Goal: Task Accomplishment & Management: Complete application form

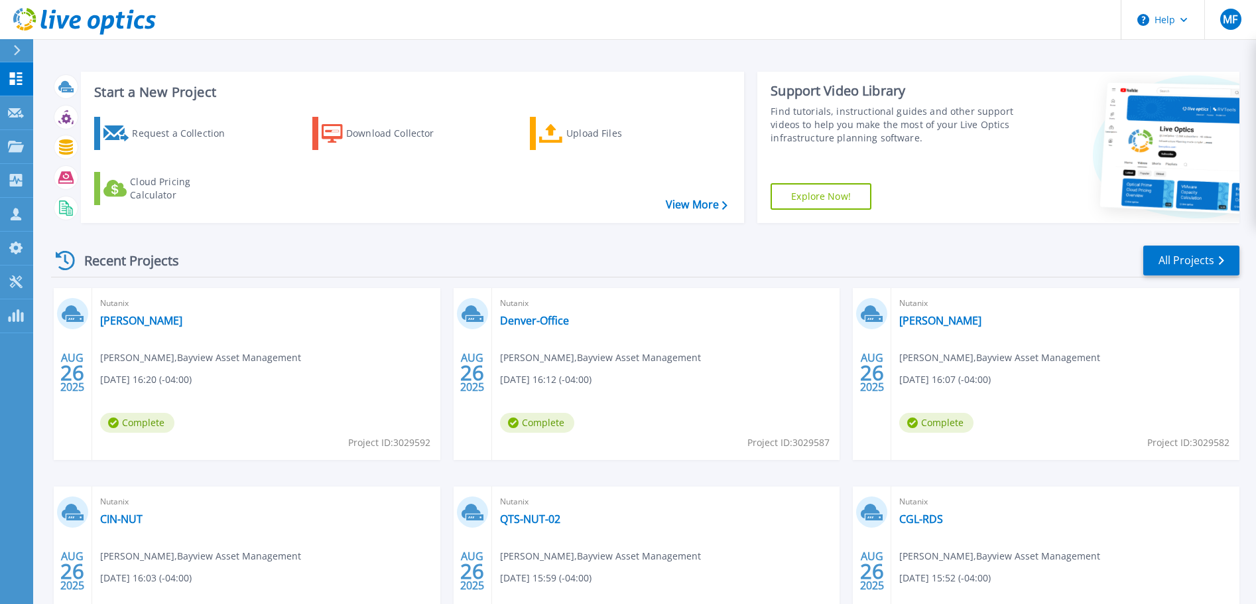
click at [14, 47] on icon at bounding box center [16, 50] width 7 height 11
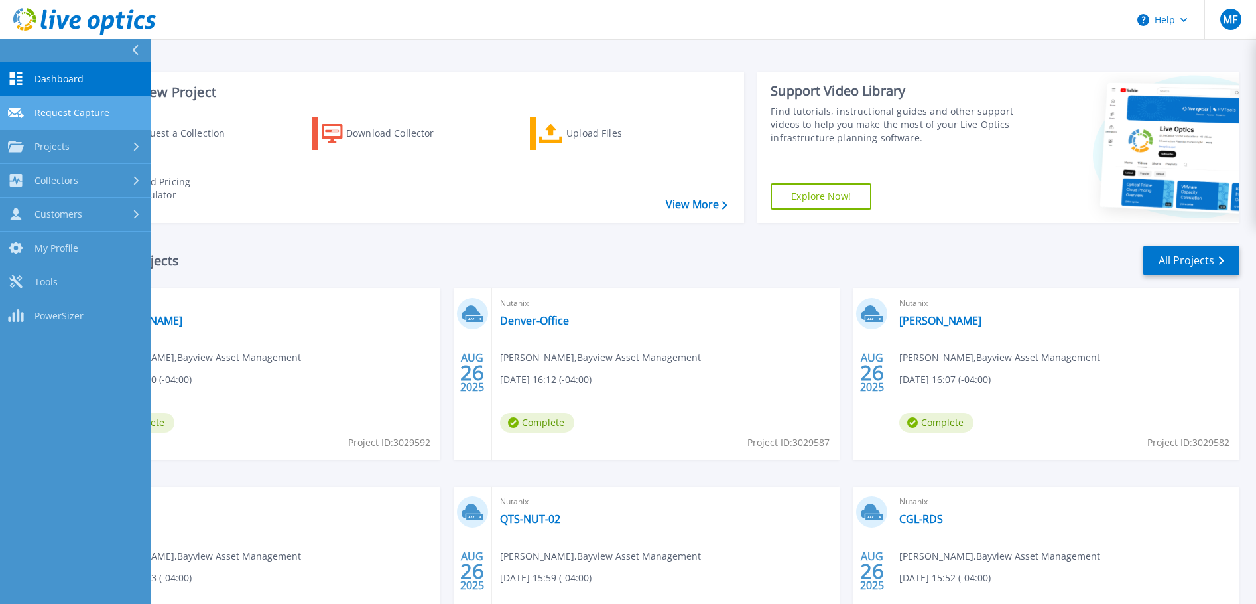
click at [62, 114] on span "Request Capture" at bounding box center [71, 113] width 75 height 12
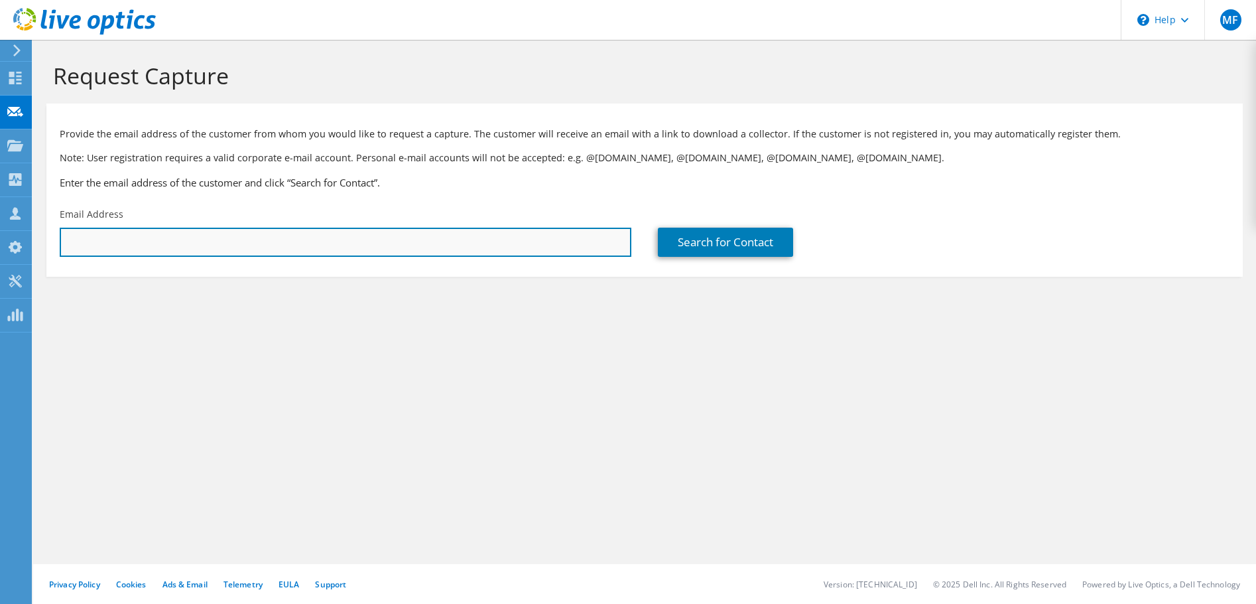
click at [149, 242] on input "text" at bounding box center [346, 242] width 572 height 29
paste input "leo.kenner@edmonton.ca"
type input "leo.kenner@edmonton.ca"
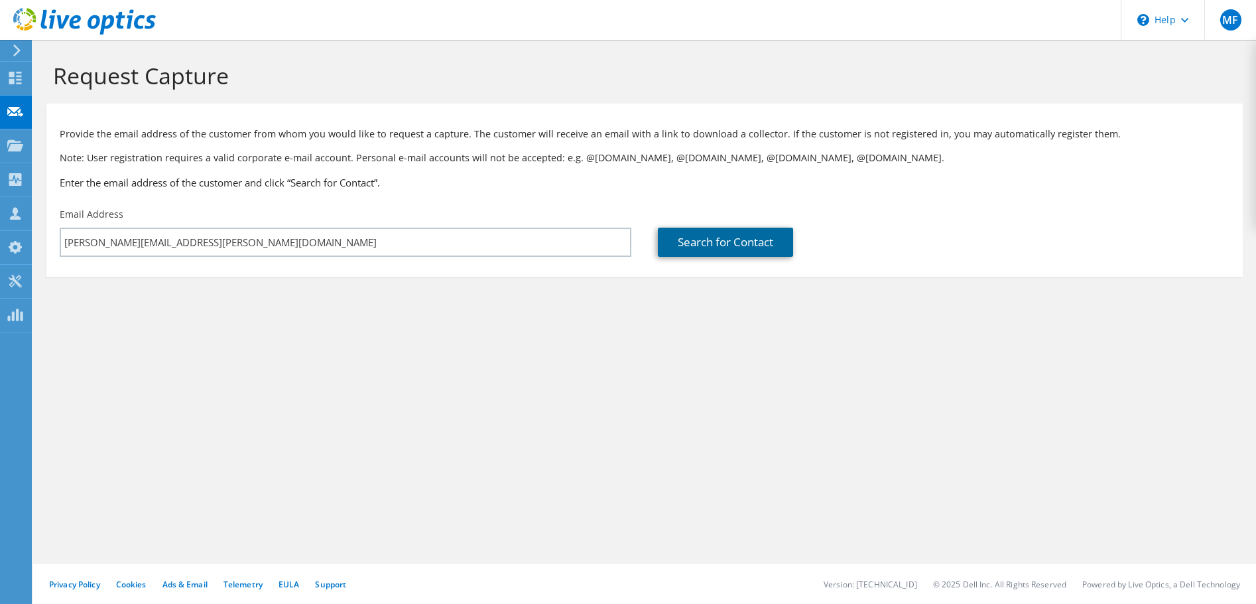
click at [724, 241] on link "Search for Contact" at bounding box center [725, 242] width 135 height 29
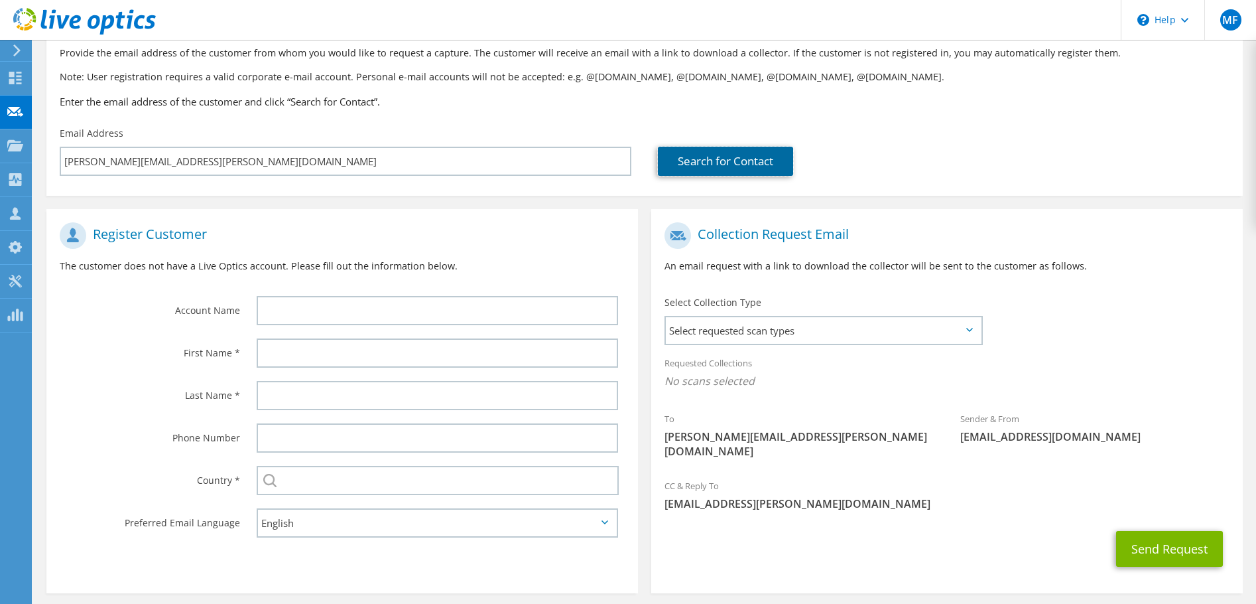
scroll to position [122, 0]
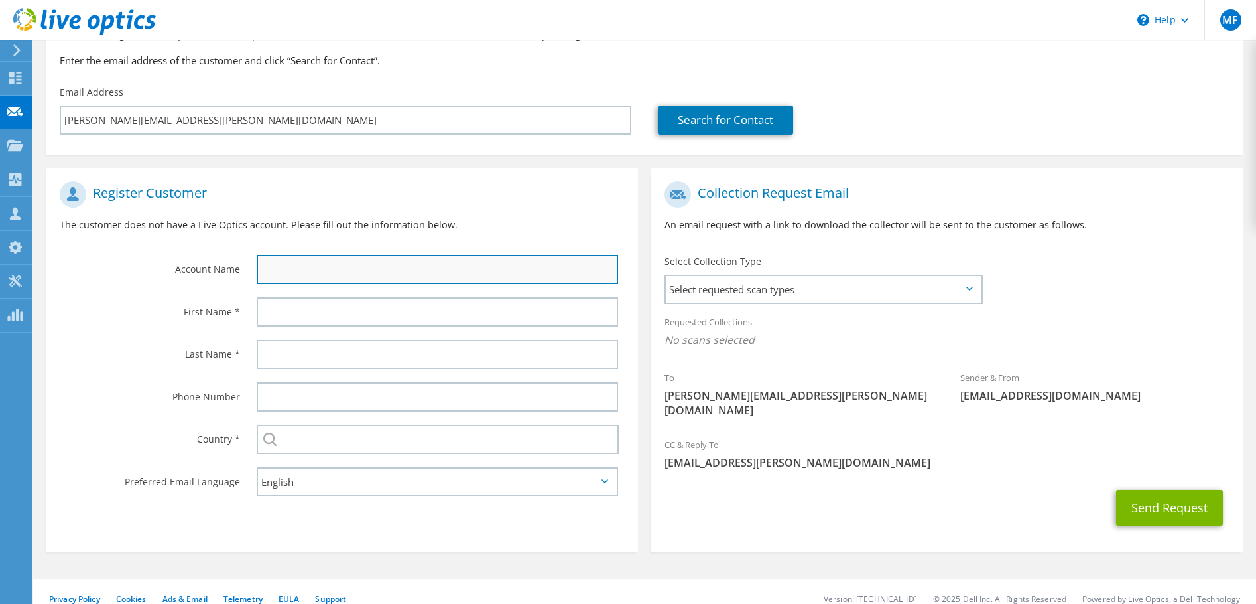
click at [300, 265] on input "text" at bounding box center [438, 269] width 362 height 29
click at [300, 274] on input "text" at bounding box center [438, 269] width 362 height 29
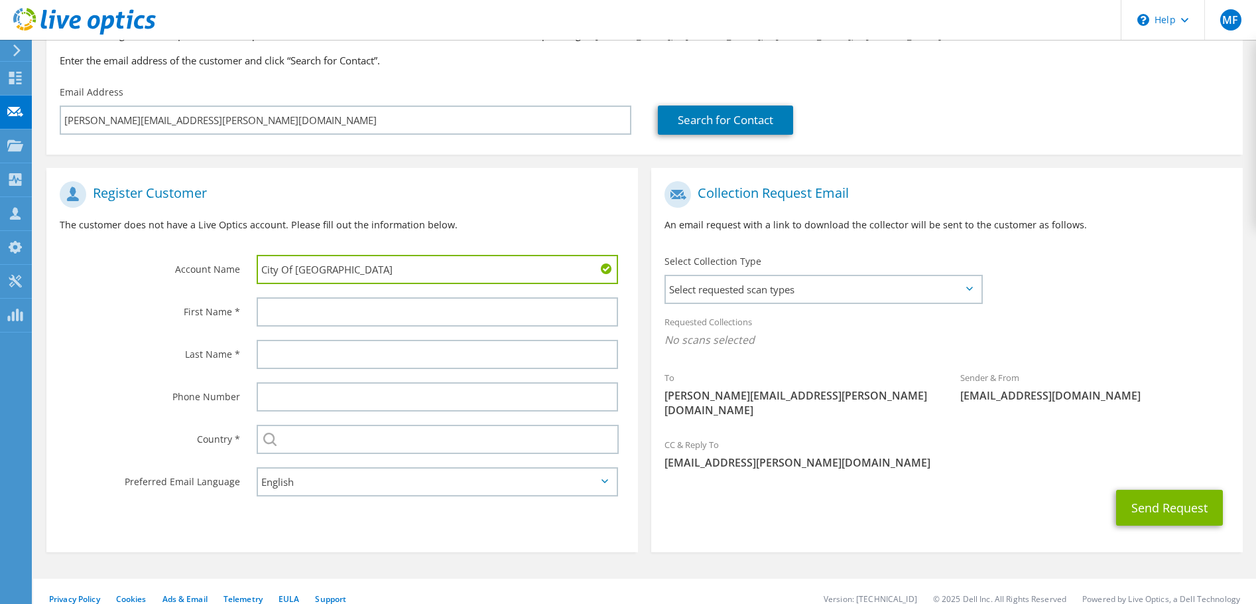
type input "City Of Edmonton"
click at [306, 312] on input "text" at bounding box center [438, 311] width 362 height 29
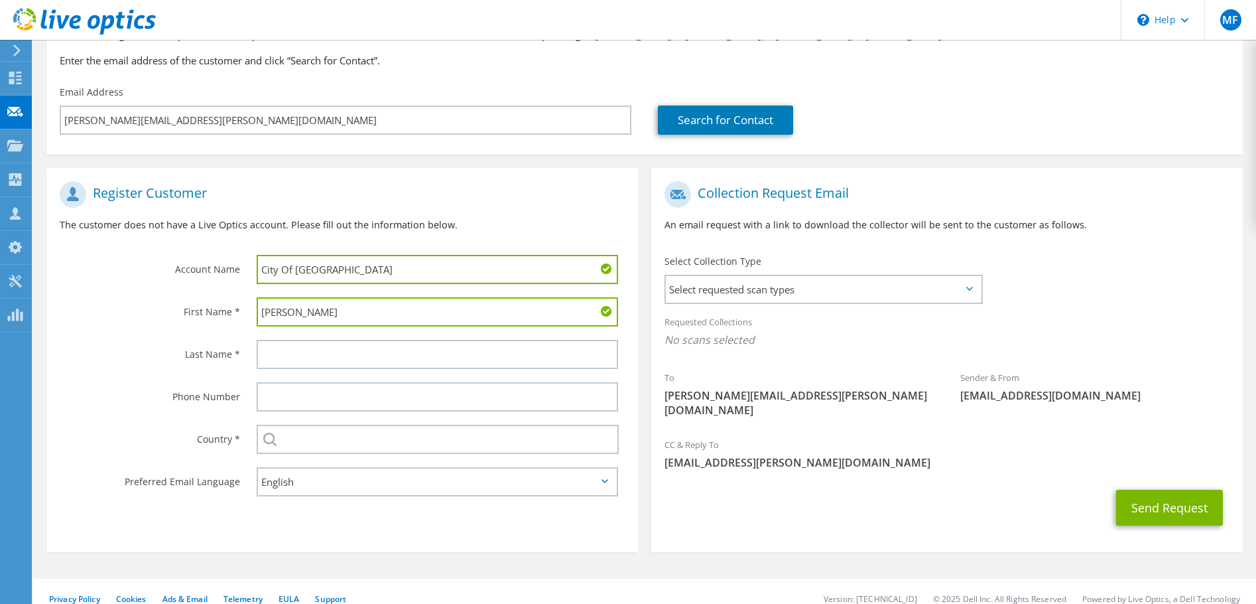
type input "Leo"
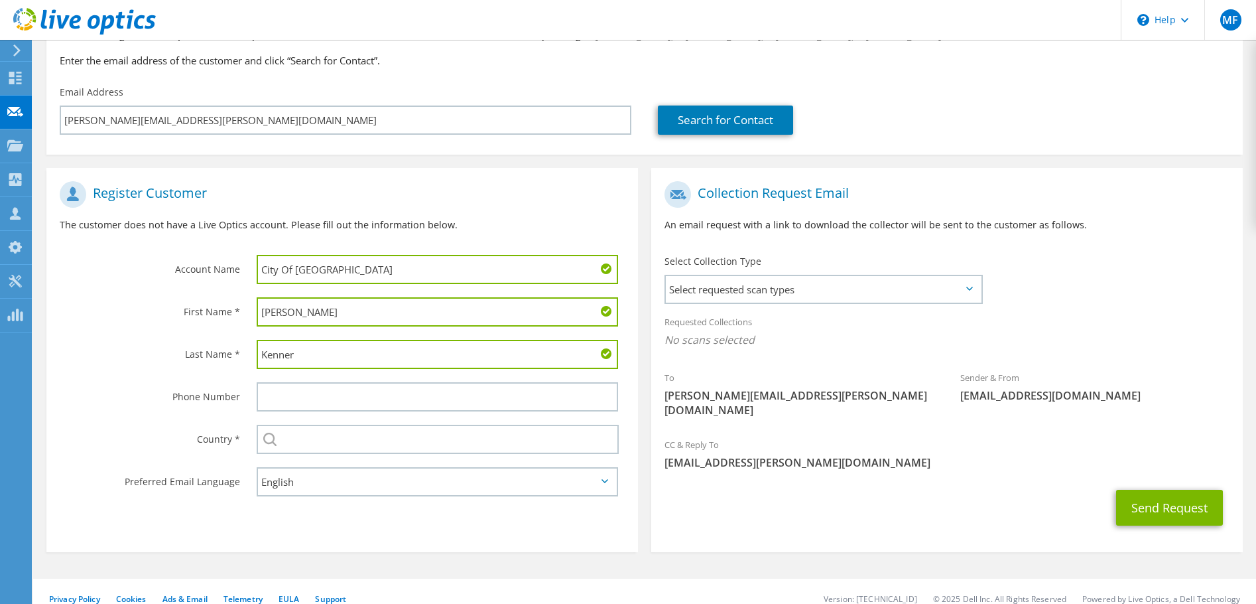
type input "Kenner"
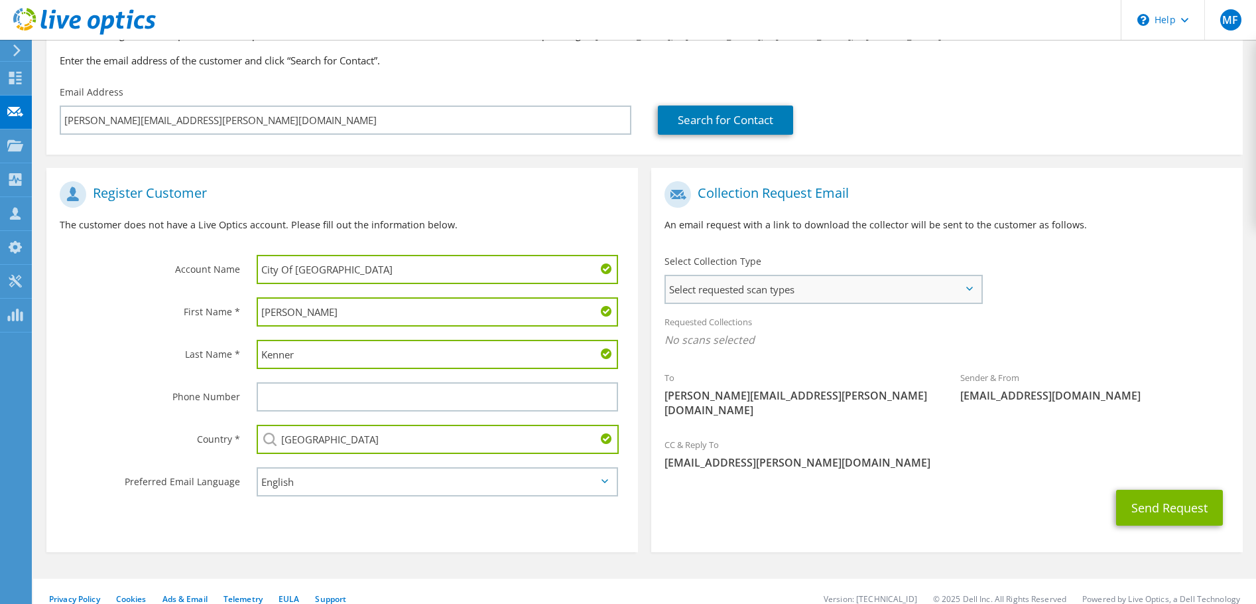
type input "[GEOGRAPHIC_DATA]"
click at [754, 293] on span "Select requested scan types" at bounding box center [823, 289] width 315 height 27
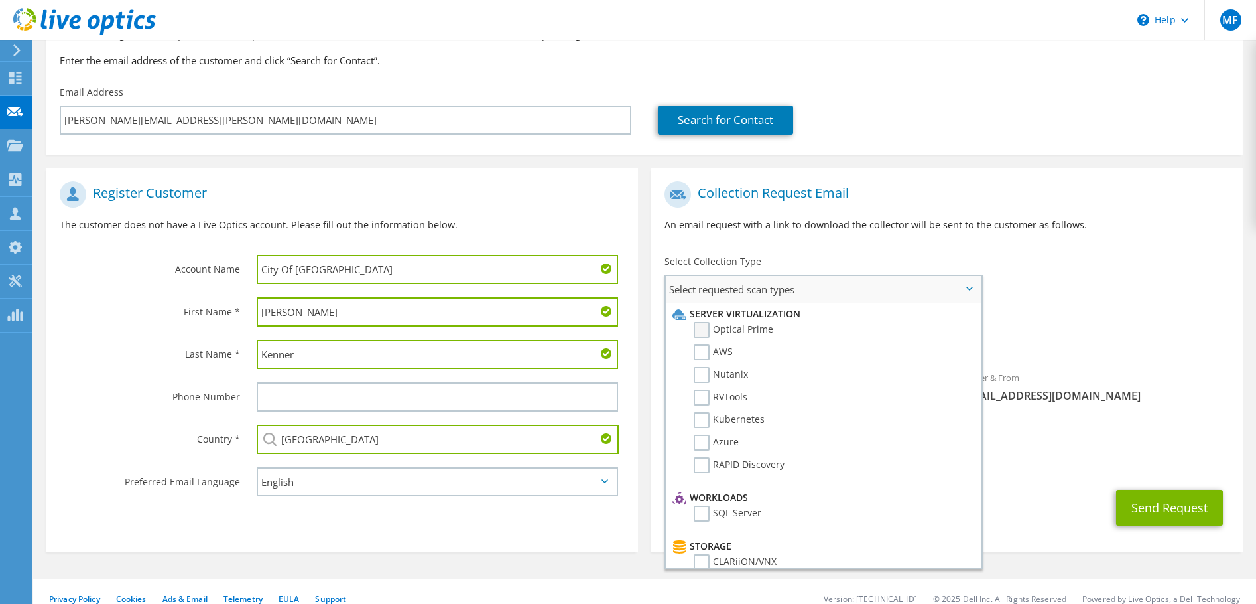
click at [745, 330] on label "Optical Prime" at bounding box center [734, 330] width 80 height 16
click at [0, 0] on input "Optical Prime" at bounding box center [0, 0] width 0 height 0
click at [728, 354] on label "AWS" at bounding box center [713, 352] width 39 height 16
click at [0, 0] on input "AWS" at bounding box center [0, 0] width 0 height 0
click at [728, 369] on label "Nutanix" at bounding box center [721, 375] width 54 height 16
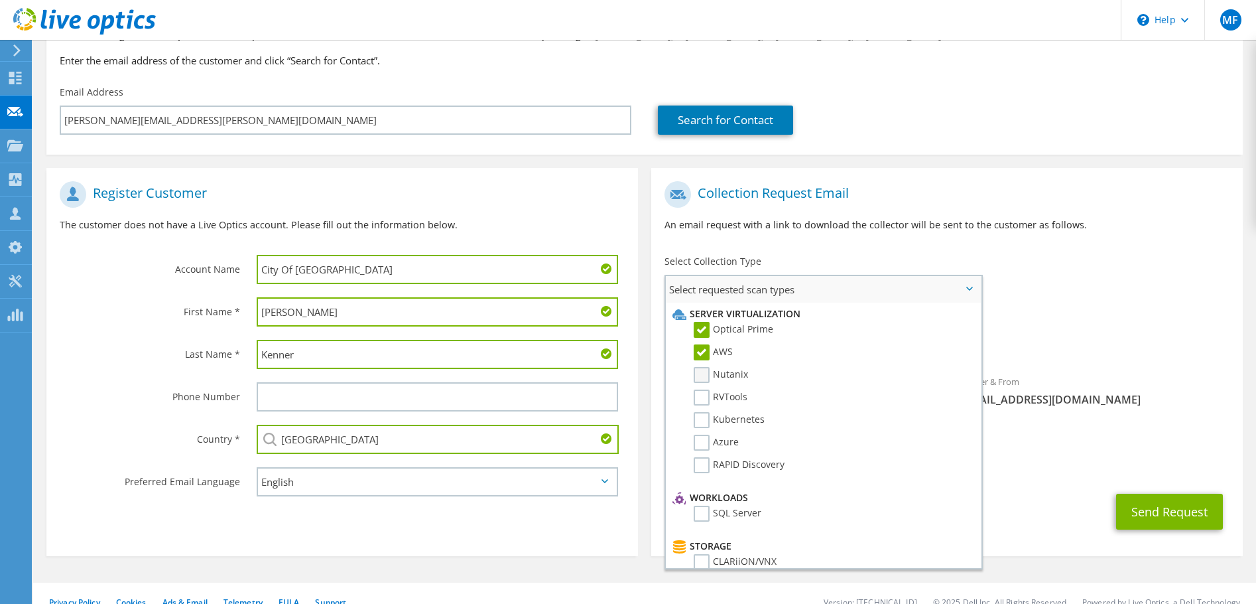
click at [0, 0] on input "Nutanix" at bounding box center [0, 0] width 0 height 0
click at [723, 394] on label "RVTools" at bounding box center [721, 397] width 54 height 16
click at [0, 0] on input "RVTools" at bounding box center [0, 0] width 0 height 0
click at [728, 417] on label "Kubernetes" at bounding box center [729, 420] width 71 height 16
click at [0, 0] on input "Kubernetes" at bounding box center [0, 0] width 0 height 0
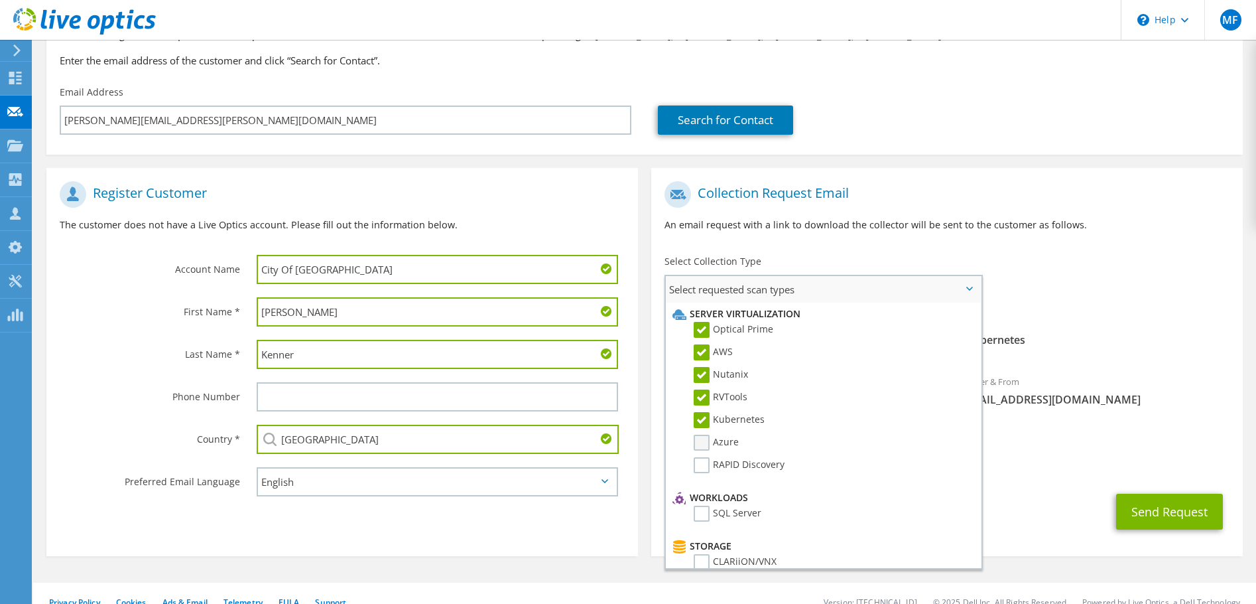
click at [728, 440] on label "Azure" at bounding box center [716, 442] width 45 height 16
click at [0, 0] on input "Azure" at bounding box center [0, 0] width 0 height 0
click at [735, 458] on label "RAPID Discovery" at bounding box center [739, 465] width 91 height 16
click at [0, 0] on input "RAPID Discovery" at bounding box center [0, 0] width 0 height 0
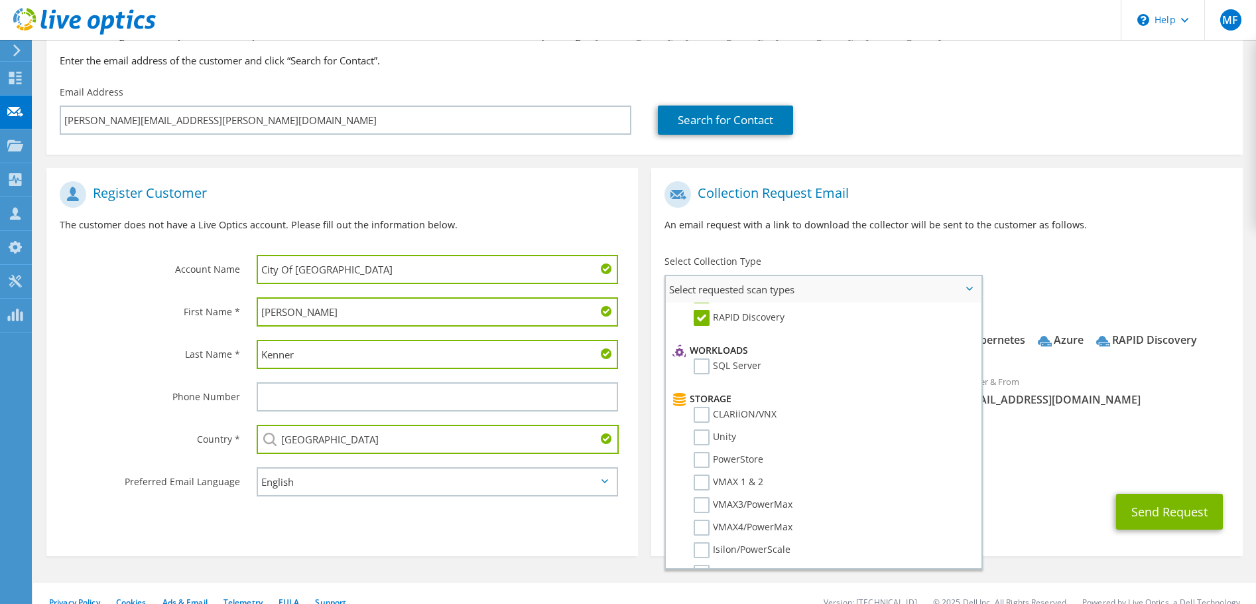
scroll to position [199, 0]
click at [698, 318] on label "SQL Server" at bounding box center [728, 314] width 68 height 16
click at [0, 0] on input "SQL Server" at bounding box center [0, 0] width 0 height 0
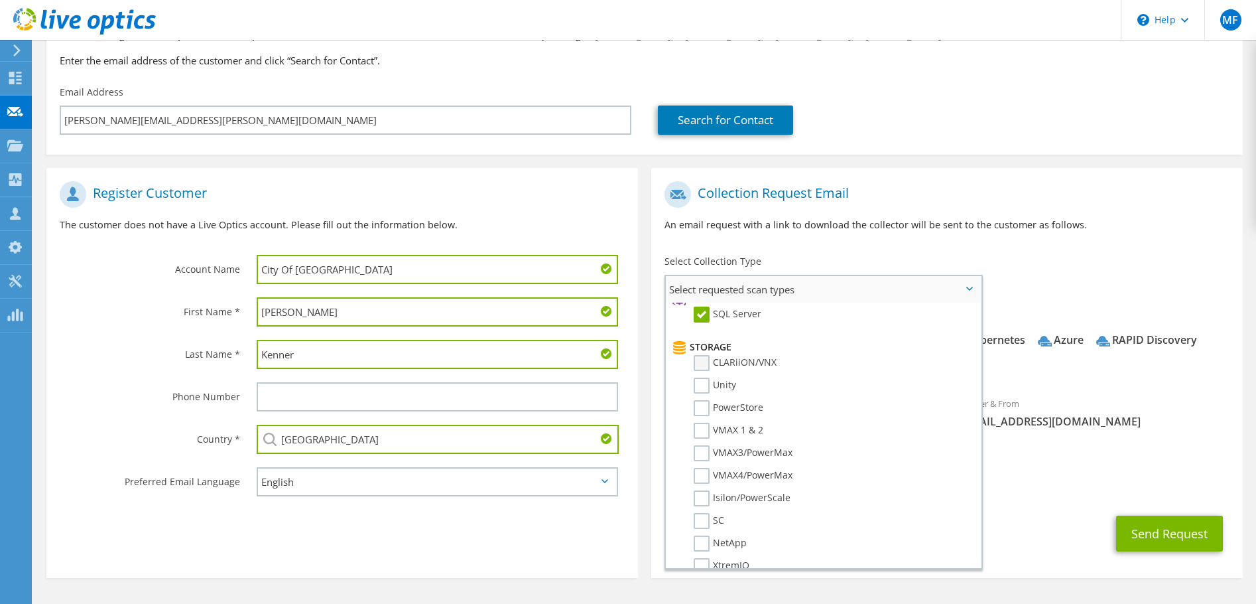
click at [704, 361] on label "CLARiiON/VNX" at bounding box center [735, 363] width 83 height 16
click at [0, 0] on input "CLARiiON/VNX" at bounding box center [0, 0] width 0 height 0
click at [702, 387] on label "Unity" at bounding box center [715, 385] width 42 height 16
click at [0, 0] on input "Unity" at bounding box center [0, 0] width 0 height 0
drag, startPoint x: 703, startPoint y: 405, endPoint x: 703, endPoint y: 418, distance: 12.6
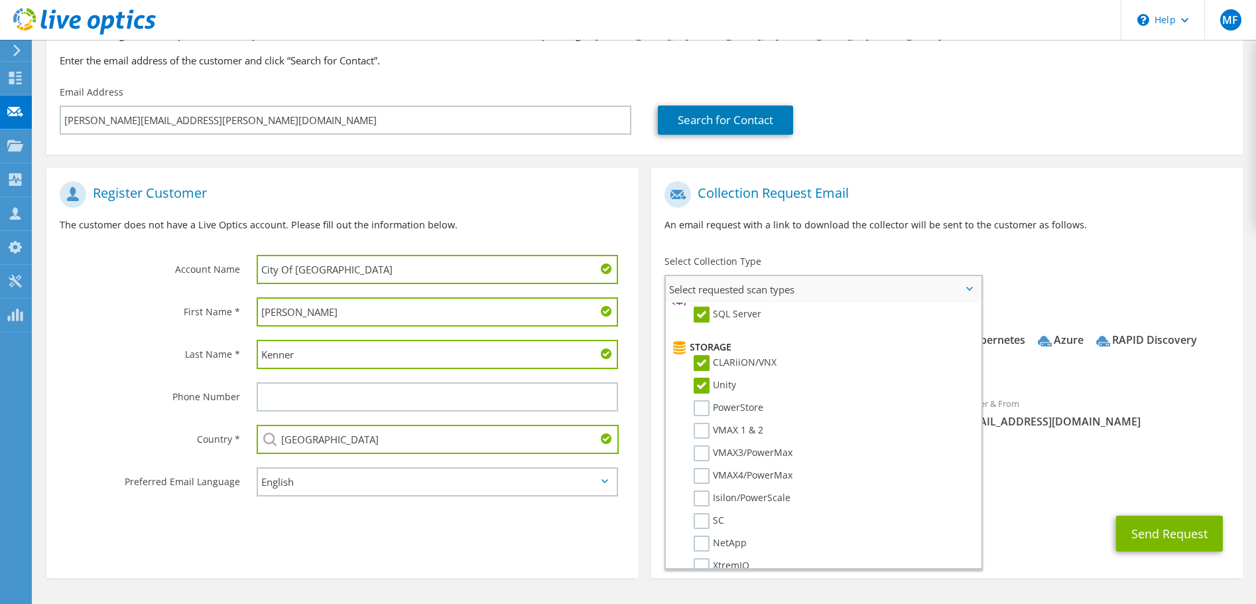
click at [704, 405] on label "PowerStore" at bounding box center [729, 408] width 70 height 16
click at [0, 0] on input "PowerStore" at bounding box center [0, 0] width 0 height 0
click at [702, 425] on label "VMAX 1 & 2" at bounding box center [729, 431] width 70 height 16
click at [0, 0] on input "VMAX 1 & 2" at bounding box center [0, 0] width 0 height 0
click at [702, 448] on label "VMAX3/PowerMax" at bounding box center [743, 453] width 99 height 16
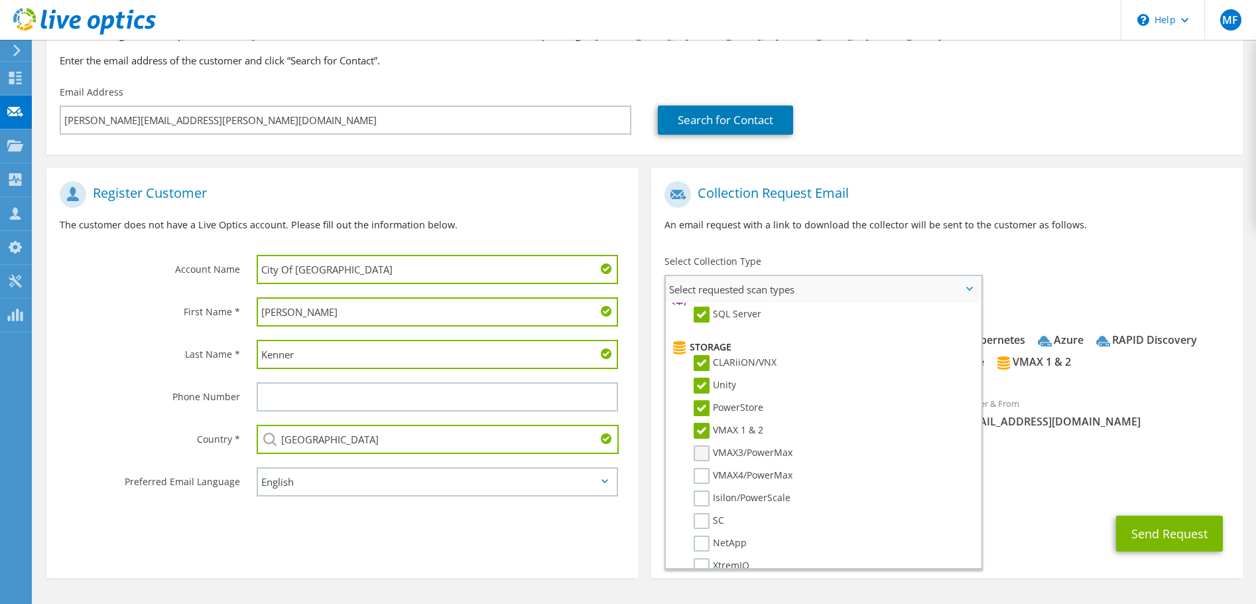
click at [0, 0] on input "VMAX3/PowerMax" at bounding box center [0, 0] width 0 height 0
click at [702, 478] on label "VMAX4/PowerMax" at bounding box center [743, 476] width 99 height 16
click at [0, 0] on input "VMAX4/PowerMax" at bounding box center [0, 0] width 0 height 0
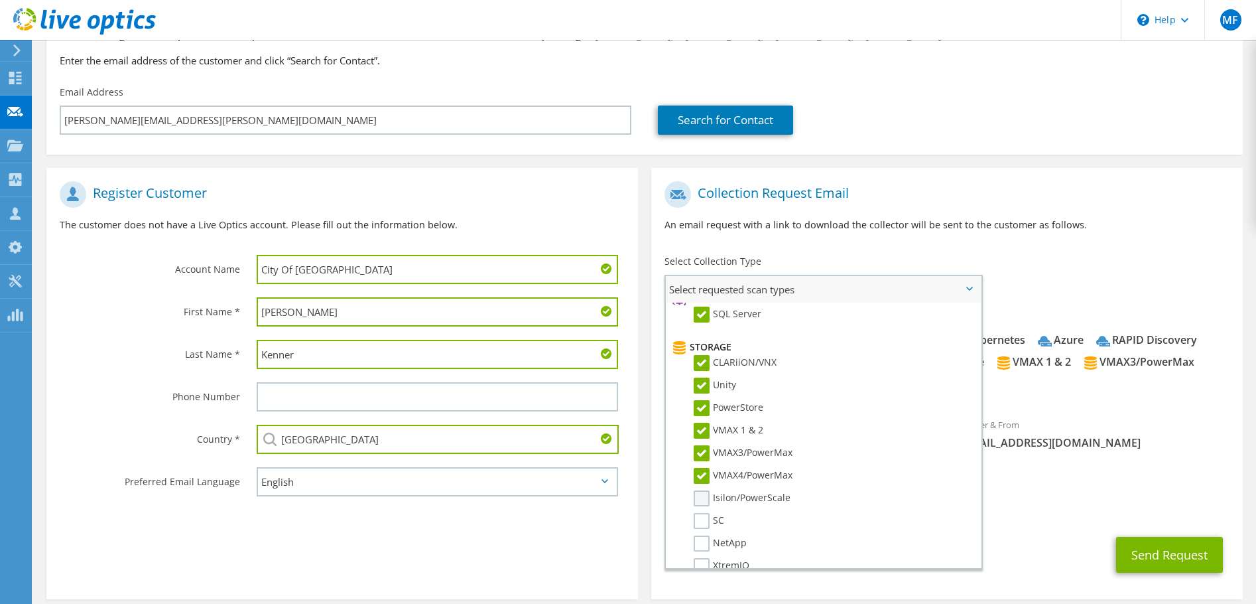
click at [703, 505] on label "Isilon/PowerScale" at bounding box center [742, 498] width 97 height 16
click at [0, 0] on input "Isilon/PowerScale" at bounding box center [0, 0] width 0 height 0
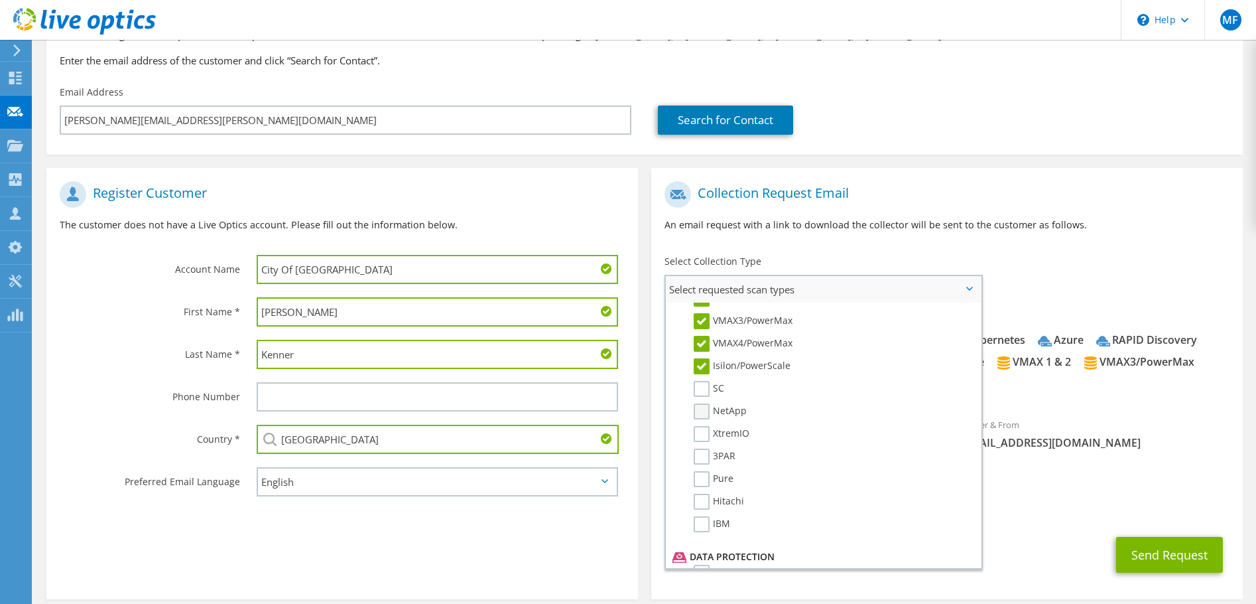
scroll to position [332, 0]
click at [700, 387] on label "SC" at bounding box center [709, 388] width 31 height 16
click at [0, 0] on input "SC" at bounding box center [0, 0] width 0 height 0
click at [700, 419] on label "NetApp" at bounding box center [720, 411] width 53 height 16
click at [0, 0] on input "NetApp" at bounding box center [0, 0] width 0 height 0
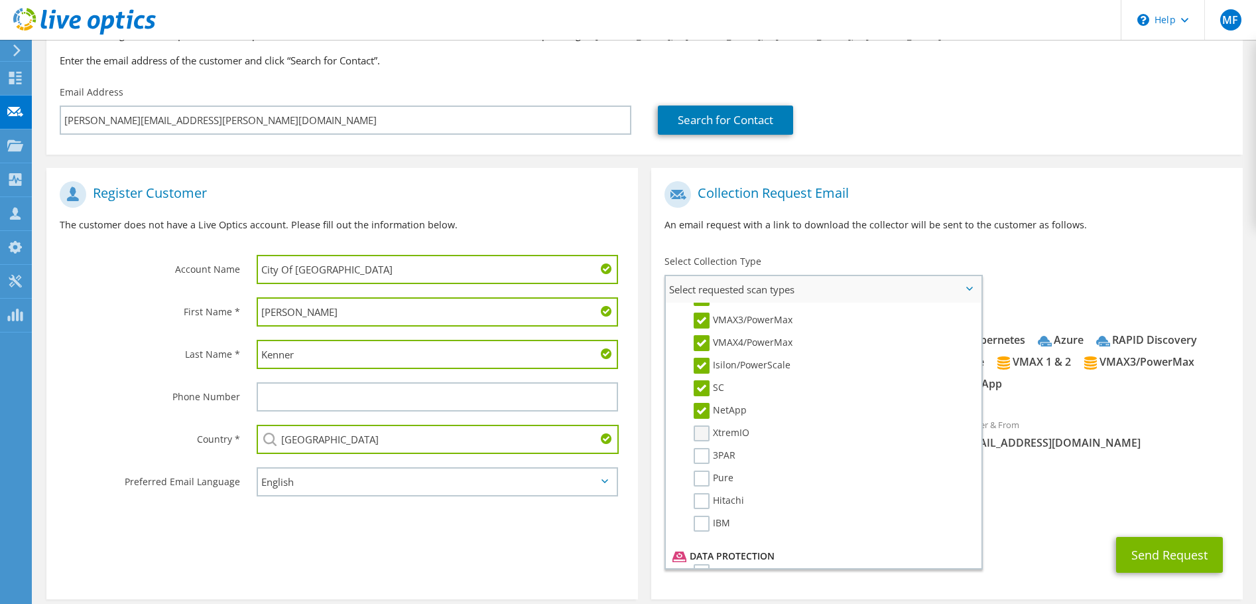
click at [702, 440] on label "XtremIO" at bounding box center [722, 433] width 56 height 16
click at [0, 0] on input "XtremIO" at bounding box center [0, 0] width 0 height 0
click at [704, 458] on label "3PAR" at bounding box center [715, 456] width 42 height 16
click at [0, 0] on input "3PAR" at bounding box center [0, 0] width 0 height 0
click at [703, 484] on label "Pure" at bounding box center [714, 478] width 40 height 16
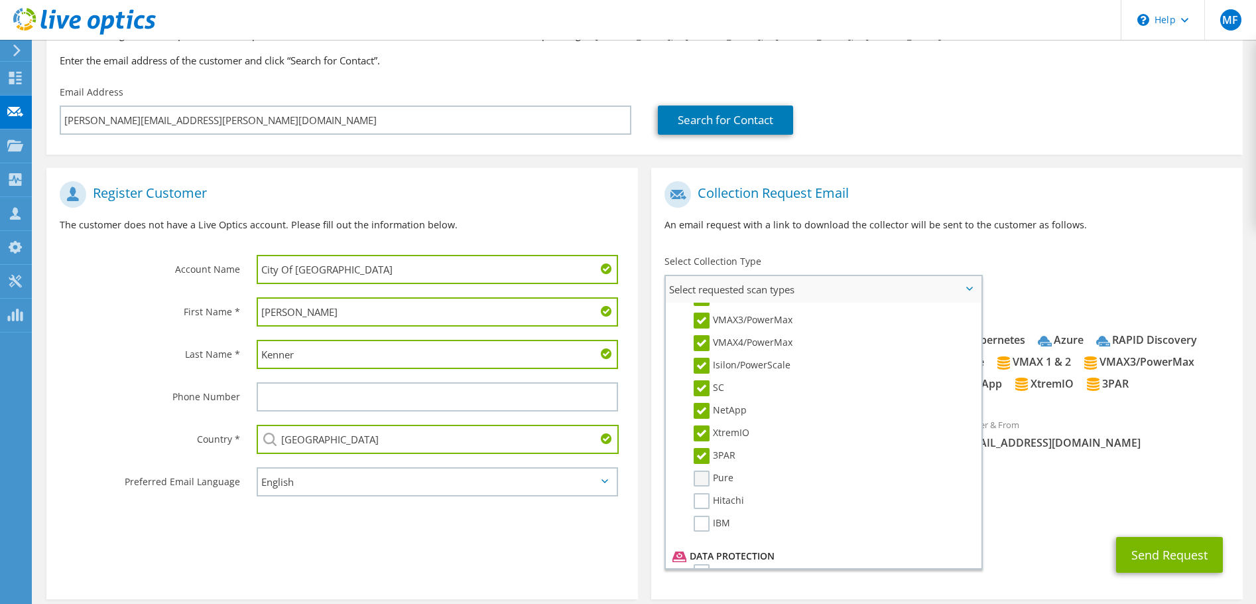
click at [0, 0] on input "Pure" at bounding box center [0, 0] width 0 height 0
drag, startPoint x: 703, startPoint y: 501, endPoint x: 703, endPoint y: 515, distance: 13.9
click at [703, 501] on label "Hitachi" at bounding box center [719, 501] width 50 height 16
click at [0, 0] on input "Hitachi" at bounding box center [0, 0] width 0 height 0
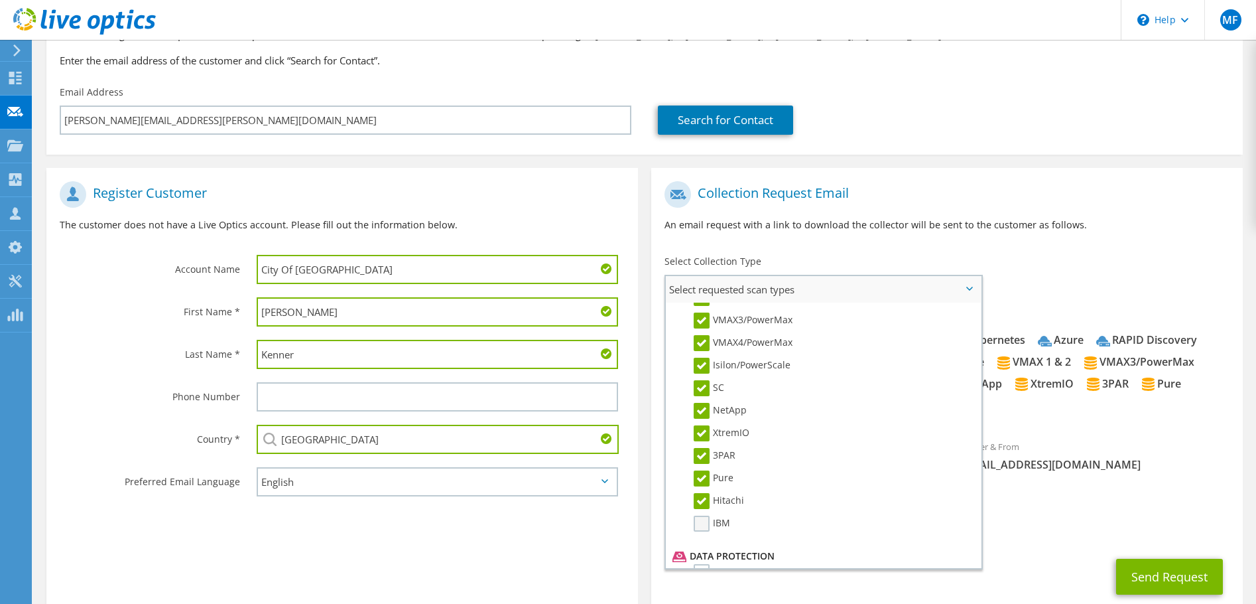
click at [703, 525] on label "IBM" at bounding box center [712, 523] width 36 height 16
click at [0, 0] on input "IBM" at bounding box center [0, 0] width 0 height 0
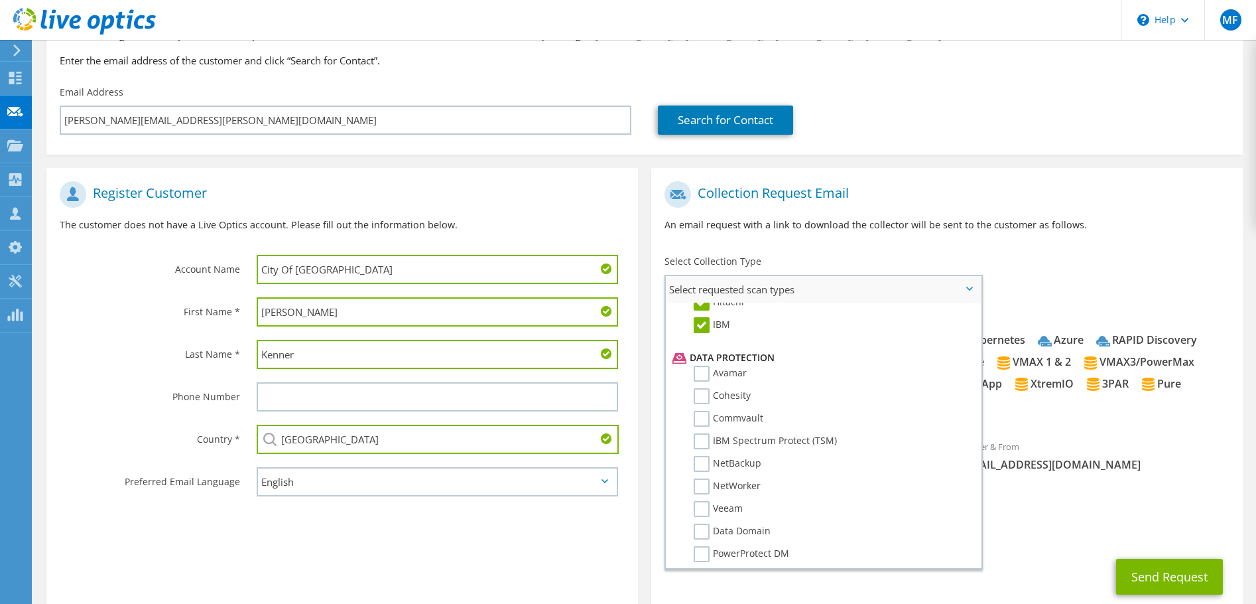
scroll to position [531, 0]
click at [701, 374] on label "Avamar" at bounding box center [720, 373] width 53 height 16
click at [0, 0] on input "Avamar" at bounding box center [0, 0] width 0 height 0
click at [698, 399] on label "Cohesity" at bounding box center [722, 395] width 57 height 16
click at [0, 0] on input "Cohesity" at bounding box center [0, 0] width 0 height 0
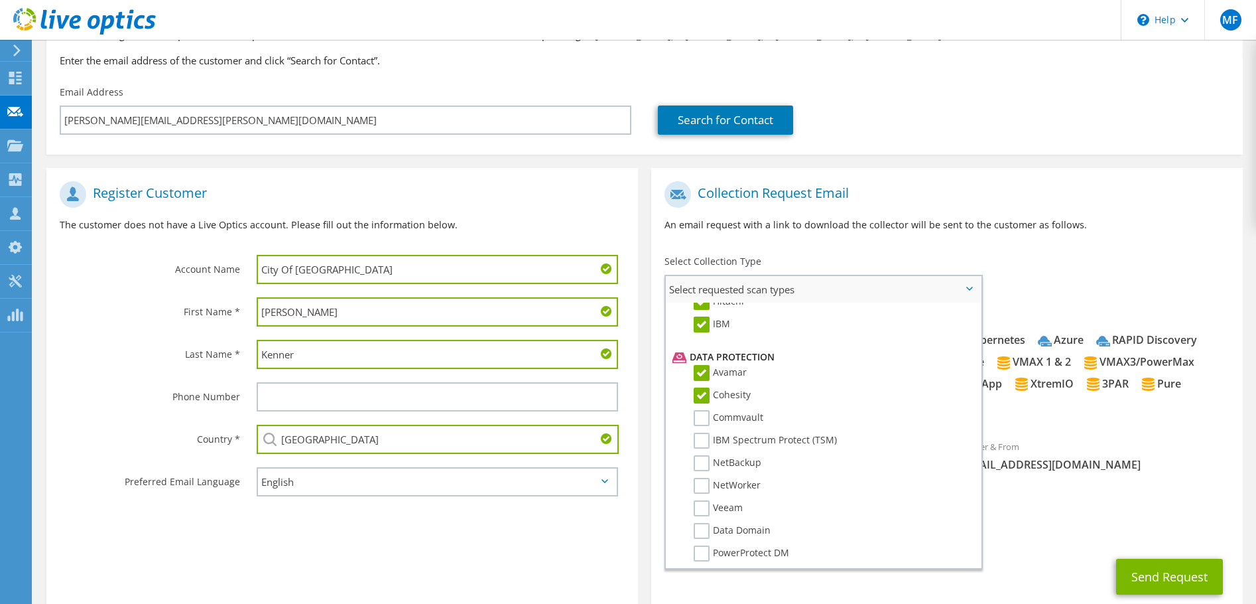
click at [702, 427] on li "Commvault" at bounding box center [821, 421] width 305 height 23
click at [700, 421] on label "Commvault" at bounding box center [729, 418] width 70 height 16
click at [0, 0] on input "Commvault" at bounding box center [0, 0] width 0 height 0
click at [699, 450] on li "IBM Spectrum Protect (TSM)" at bounding box center [821, 443] width 305 height 23
click at [699, 444] on label "IBM Spectrum Protect (TSM)" at bounding box center [765, 440] width 143 height 16
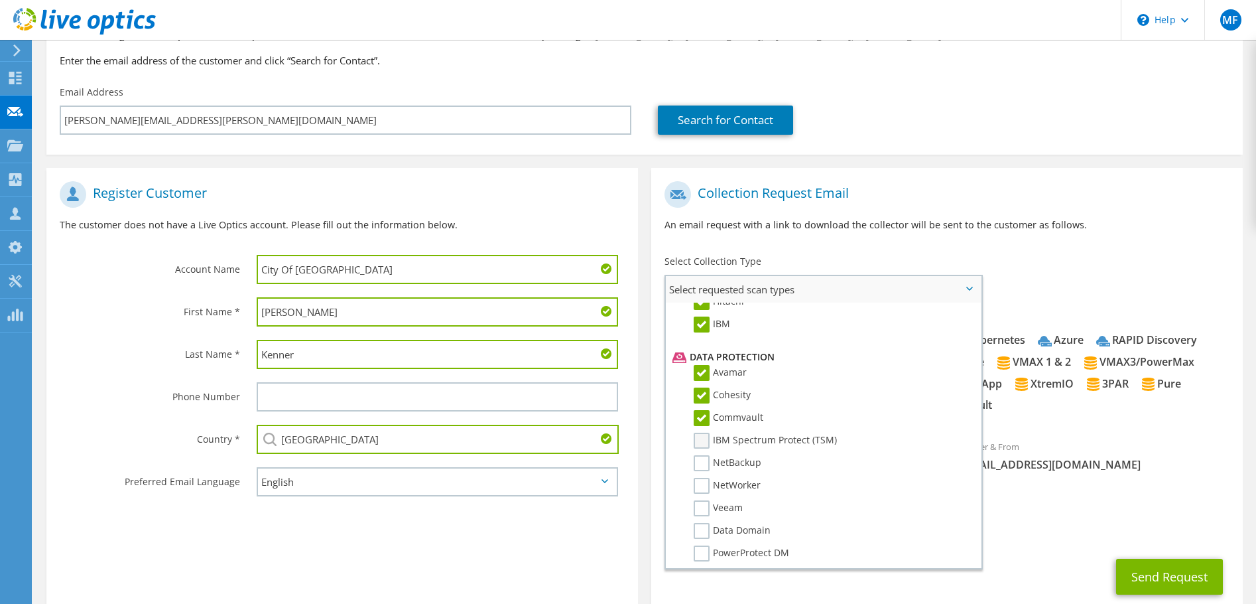
click at [0, 0] on input "IBM Spectrum Protect (TSM)" at bounding box center [0, 0] width 0 height 0
click at [702, 464] on label "NetBackup" at bounding box center [728, 463] width 68 height 16
click at [0, 0] on input "NetBackup" at bounding box center [0, 0] width 0 height 0
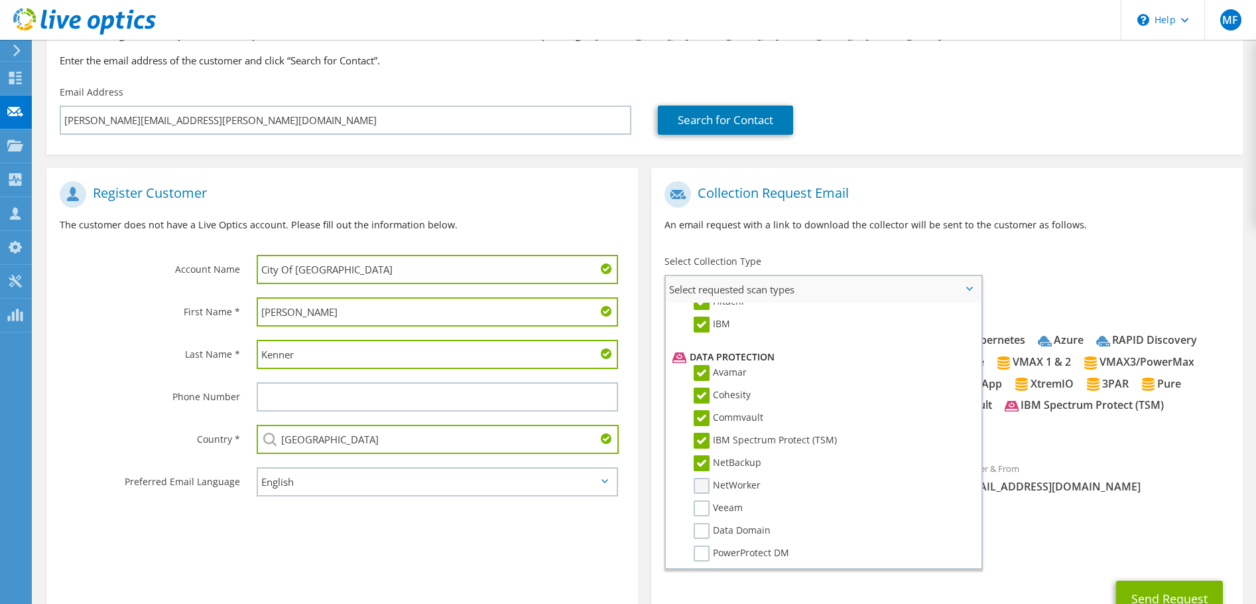
click at [704, 484] on label "NetWorker" at bounding box center [727, 486] width 67 height 16
click at [0, 0] on input "NetWorker" at bounding box center [0, 0] width 0 height 0
click at [704, 507] on label "Veeam" at bounding box center [718, 508] width 49 height 16
click at [0, 0] on input "Veeam" at bounding box center [0, 0] width 0 height 0
click at [701, 528] on label "Data Domain" at bounding box center [732, 531] width 77 height 16
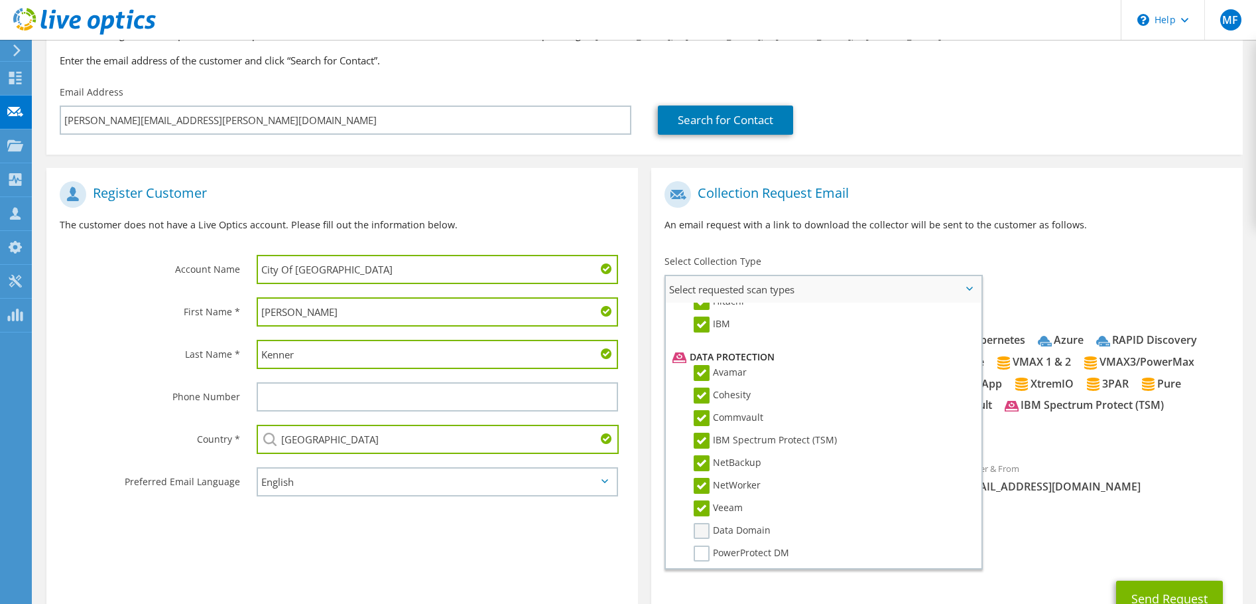
click at [0, 0] on input "Data Domain" at bounding box center [0, 0] width 0 height 0
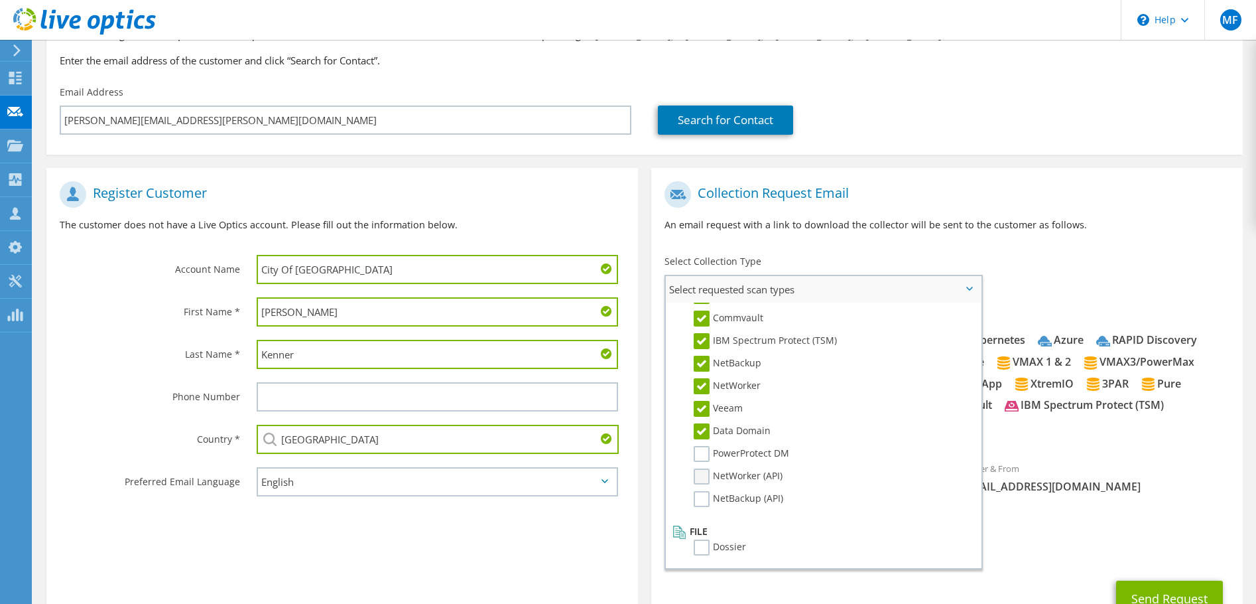
scroll to position [631, 0]
click at [700, 447] on label "PowerProtect DM" at bounding box center [742, 453] width 96 height 16
click at [0, 0] on input "PowerProtect DM" at bounding box center [0, 0] width 0 height 0
click at [702, 476] on label "NetWorker (API)" at bounding box center [738, 476] width 89 height 16
click at [0, 0] on input "NetWorker (API)" at bounding box center [0, 0] width 0 height 0
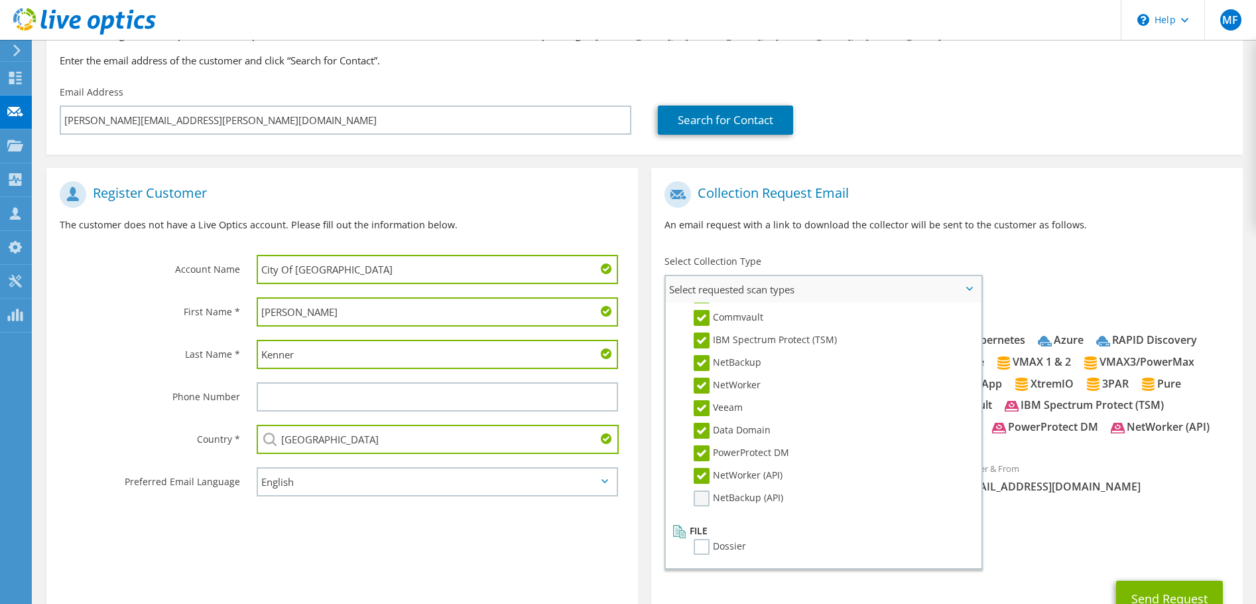
click at [701, 503] on label "NetBackup (API)" at bounding box center [739, 498] width 90 height 16
click at [0, 0] on input "NetBackup (API)" at bounding box center [0, 0] width 0 height 0
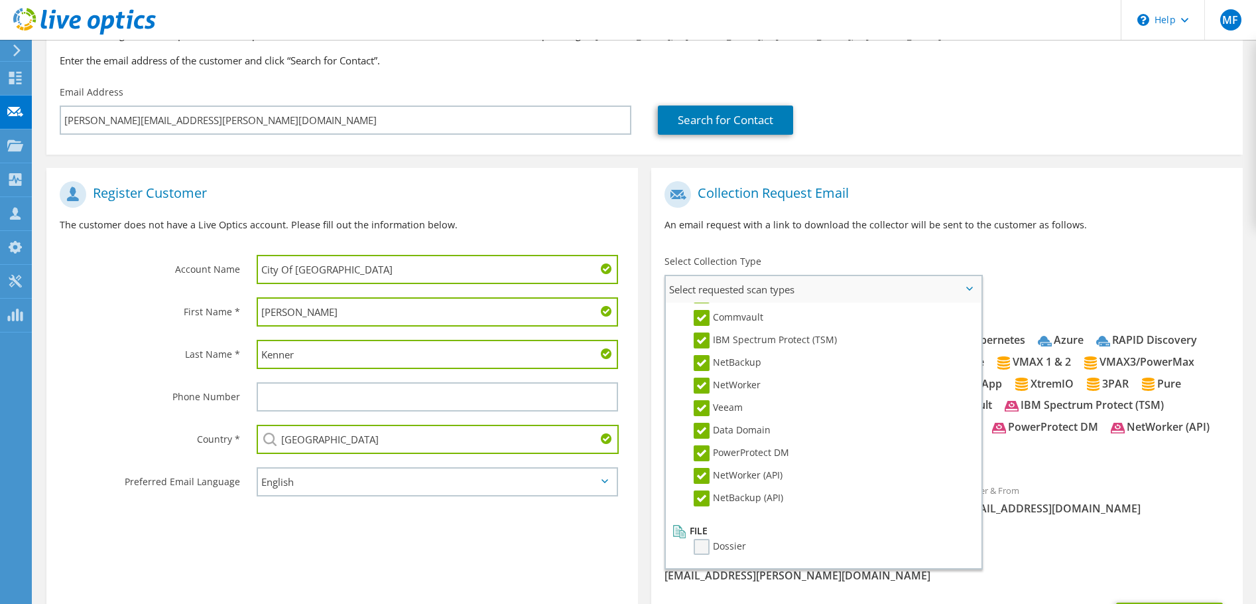
click at [703, 547] on label "Dossier" at bounding box center [720, 547] width 52 height 16
click at [0, 0] on input "Dossier" at bounding box center [0, 0] width 0 height 0
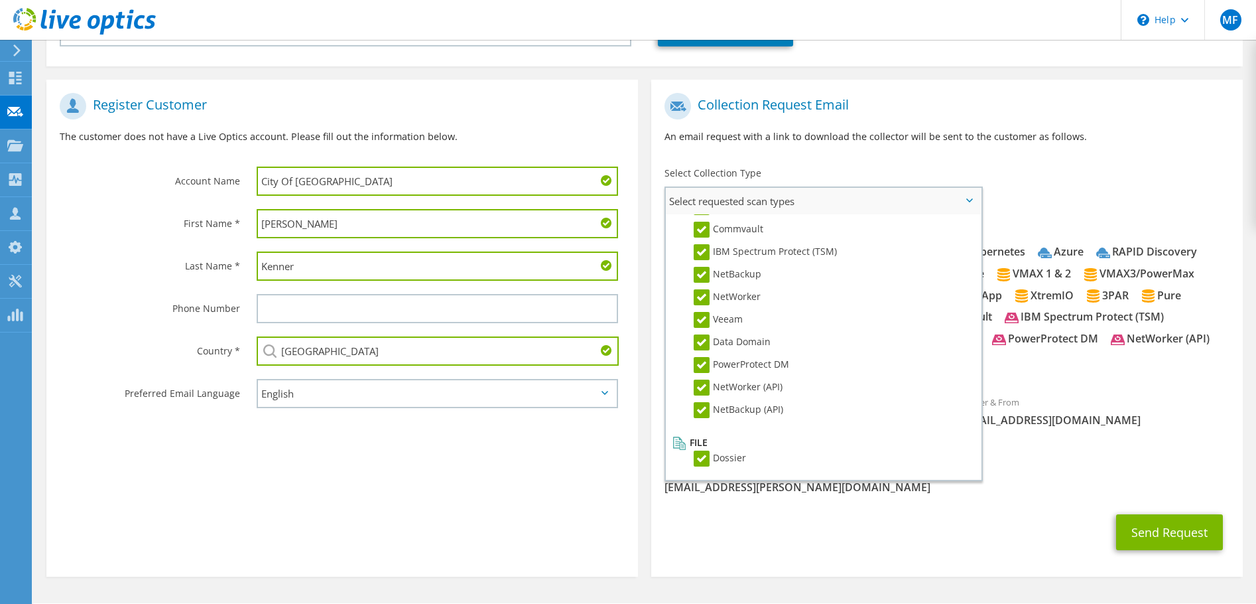
scroll to position [235, 0]
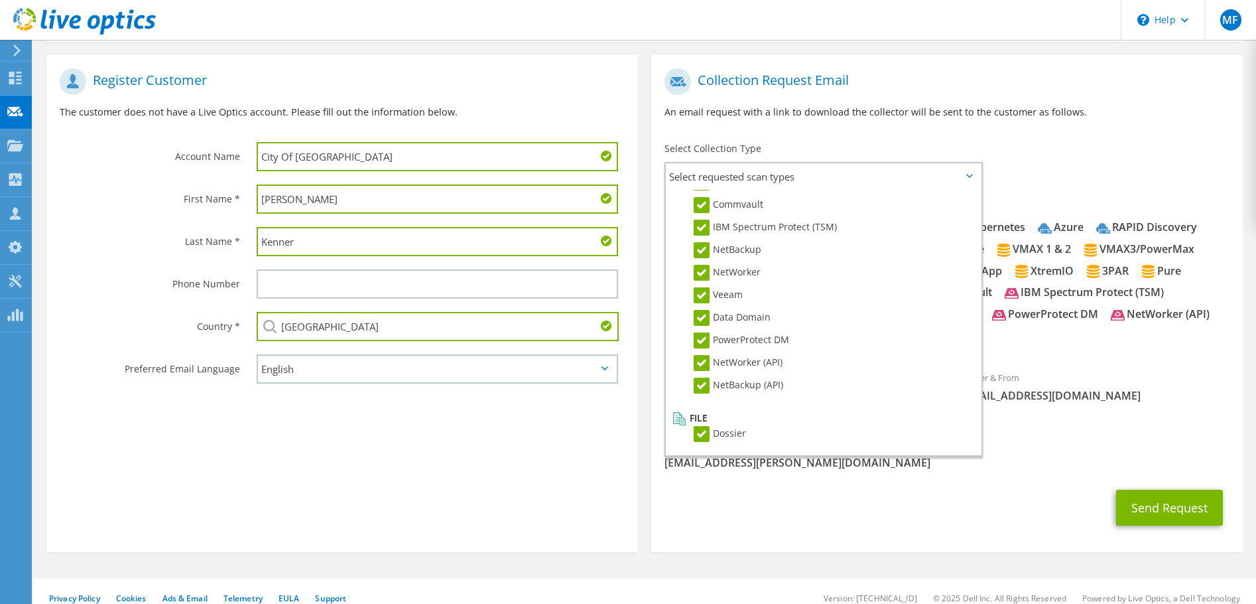
click at [1008, 496] on div "Send Request" at bounding box center [947, 507] width 592 height 49
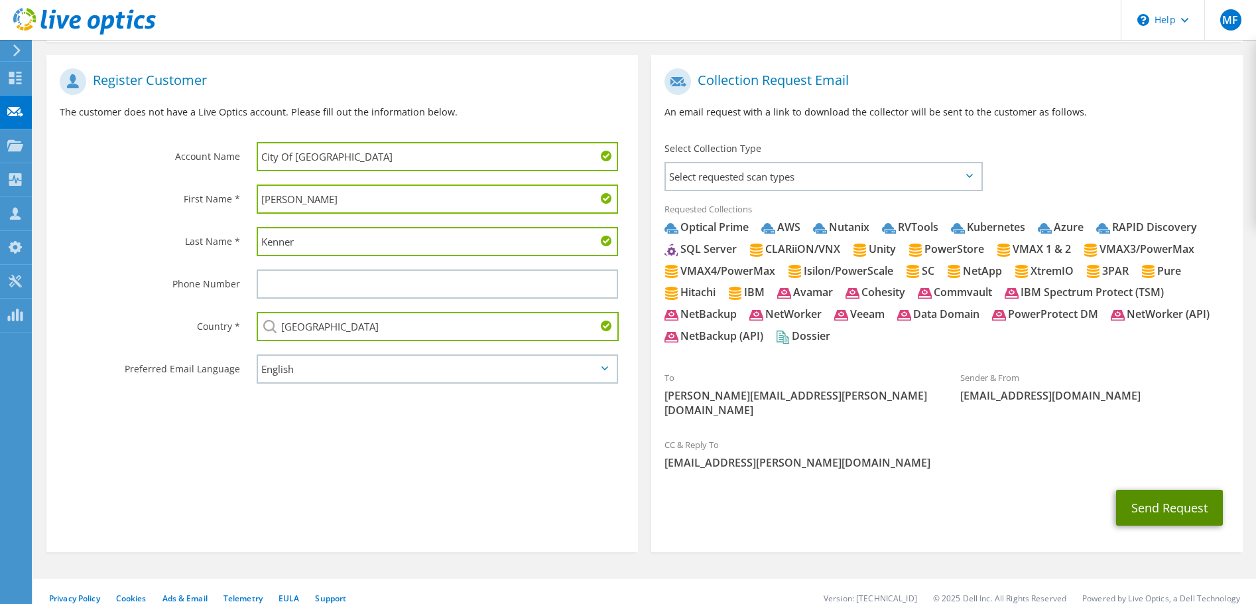
click at [1138, 493] on button "Send Request" at bounding box center [1169, 508] width 107 height 36
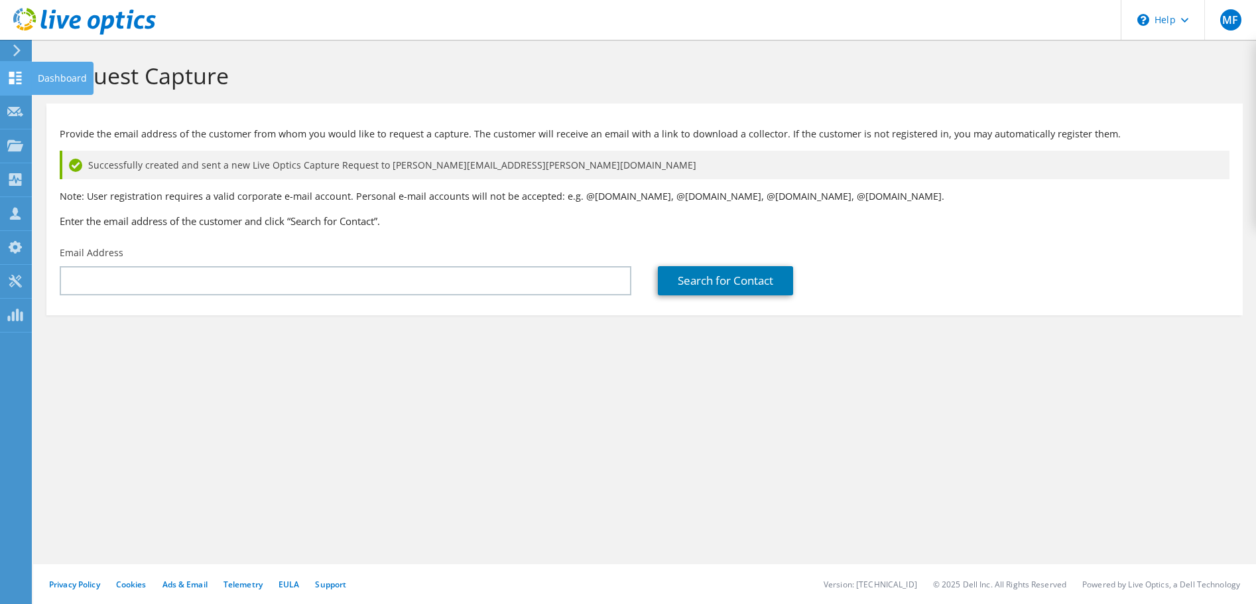
click at [60, 78] on div "Dashboard" at bounding box center [62, 78] width 62 height 33
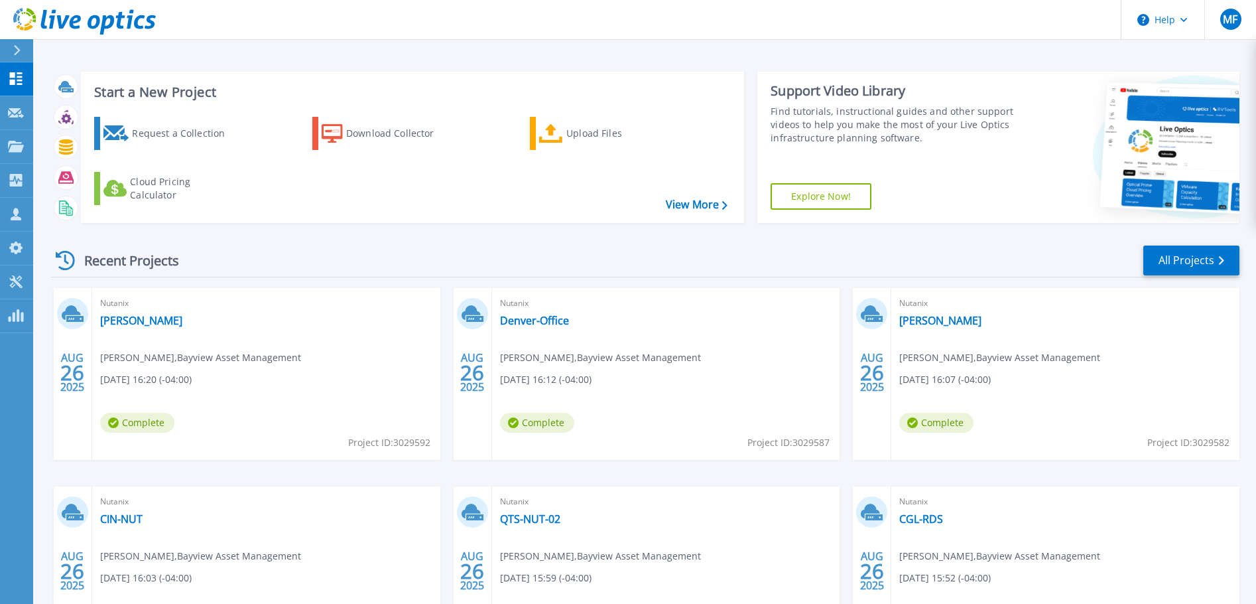
click at [740, 271] on div "Recent Projects All Projects" at bounding box center [645, 260] width 1189 height 33
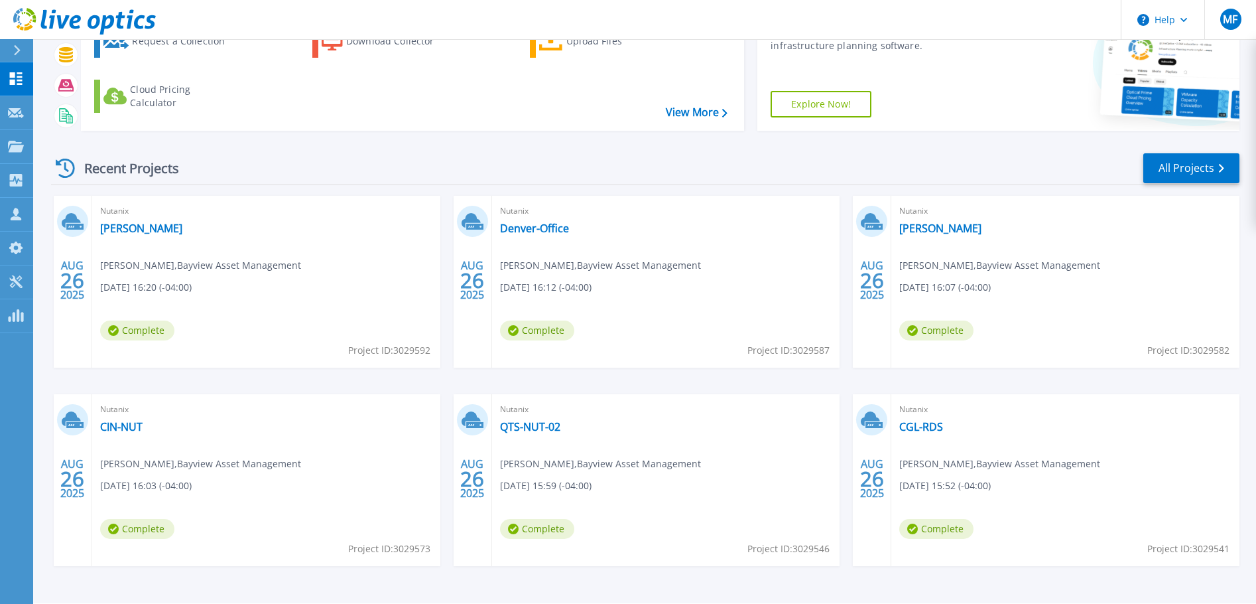
scroll to position [131, 0]
